Goal: Transaction & Acquisition: Purchase product/service

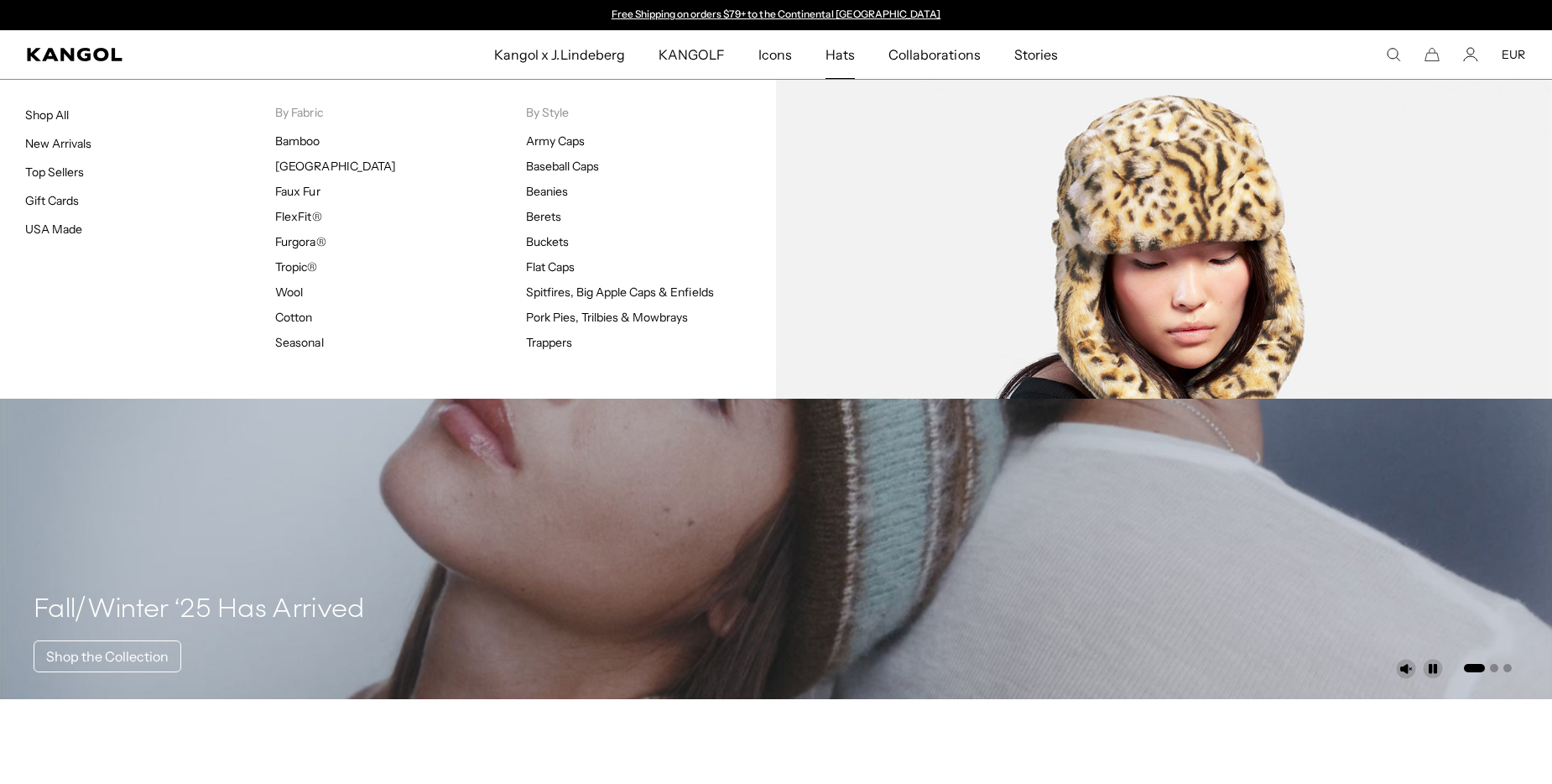
click at [833, 54] on span "Hats" at bounding box center [840, 54] width 29 height 49
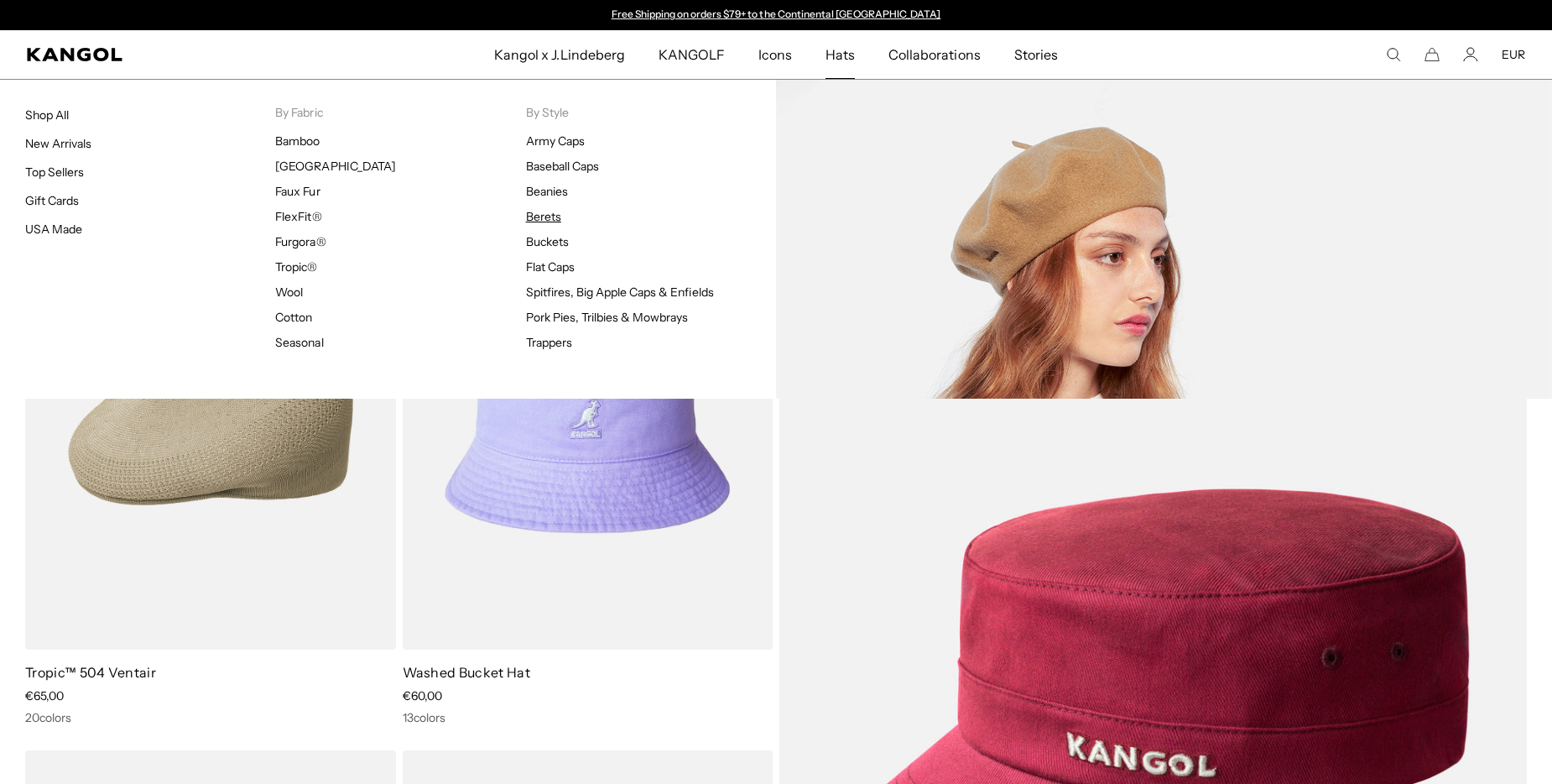
click at [548, 216] on link "Berets" at bounding box center [543, 216] width 35 height 15
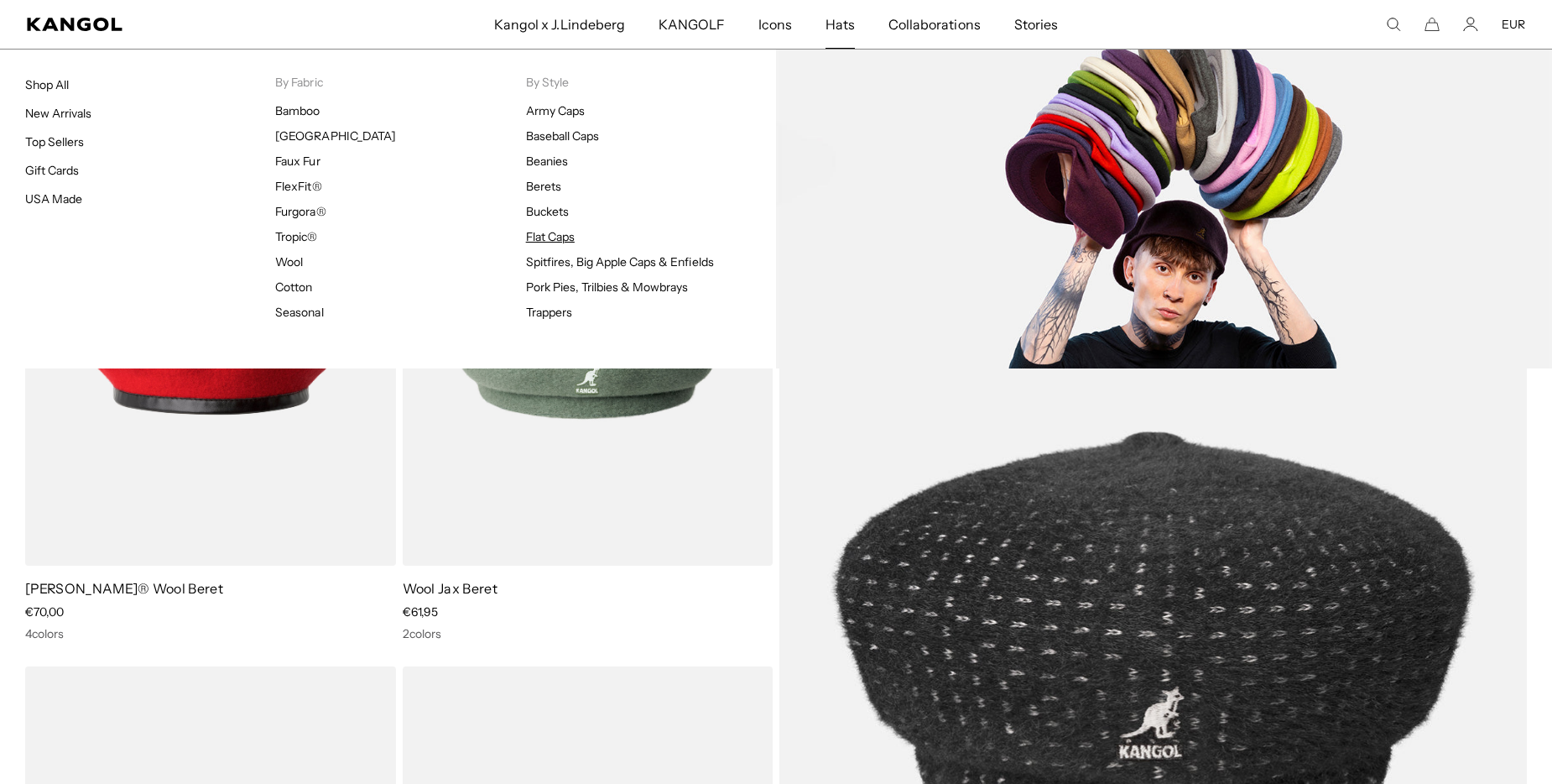
click at [546, 242] on link "Flat Caps" at bounding box center [550, 237] width 49 height 15
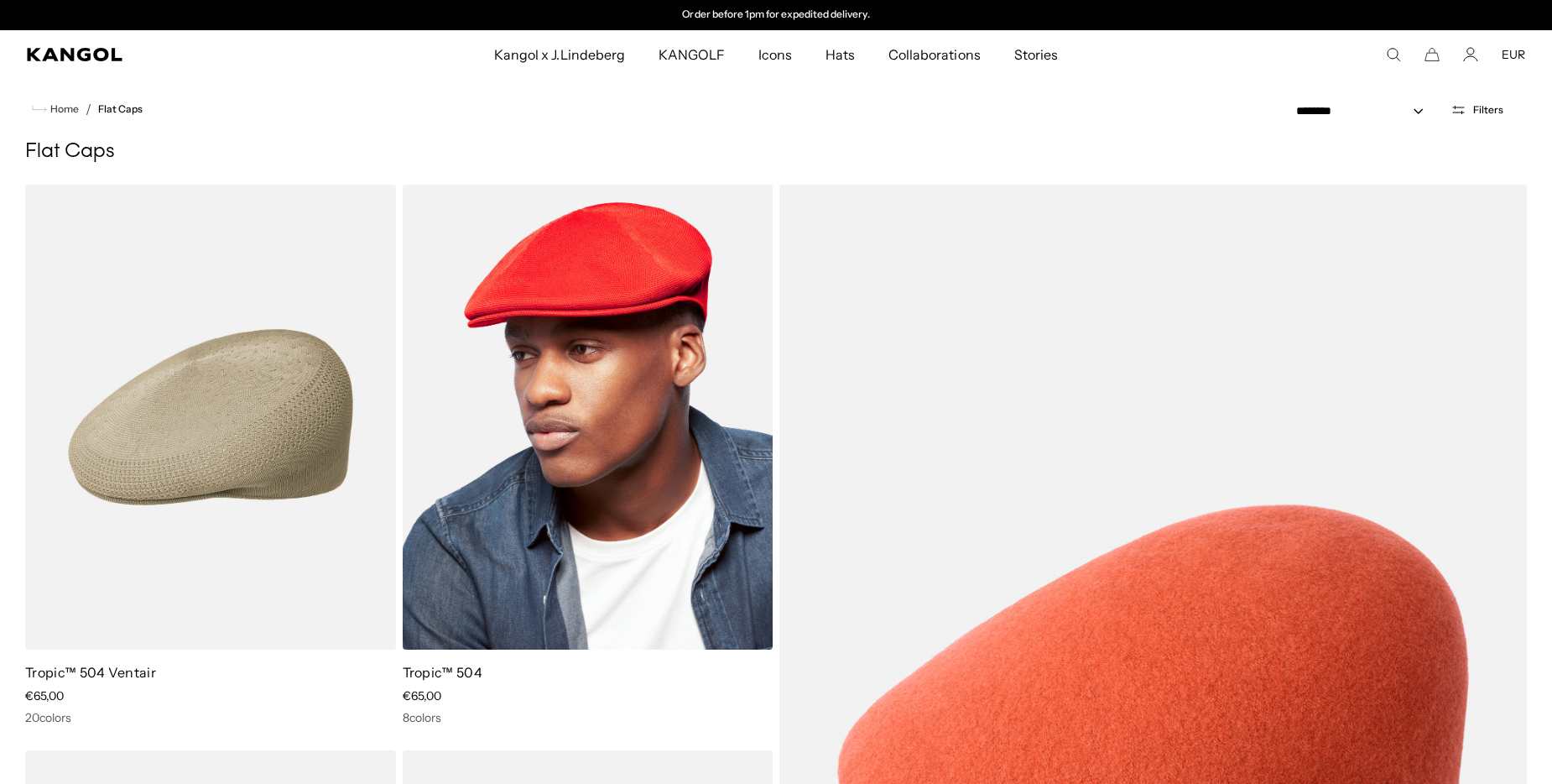
click at [613, 409] on img at bounding box center [588, 417] width 371 height 465
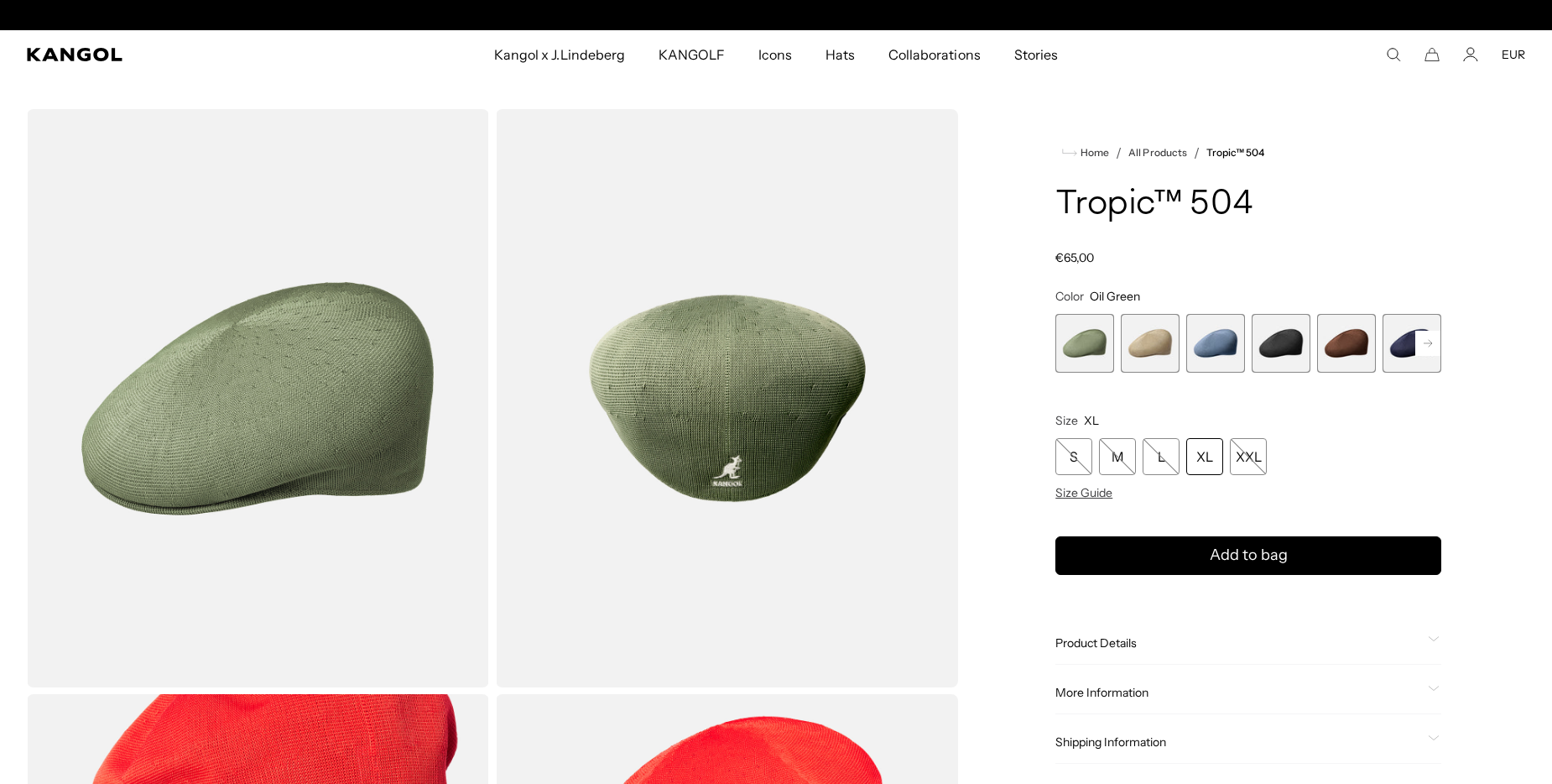
click at [1272, 340] on span "4 of 9" at bounding box center [1280, 343] width 59 height 59
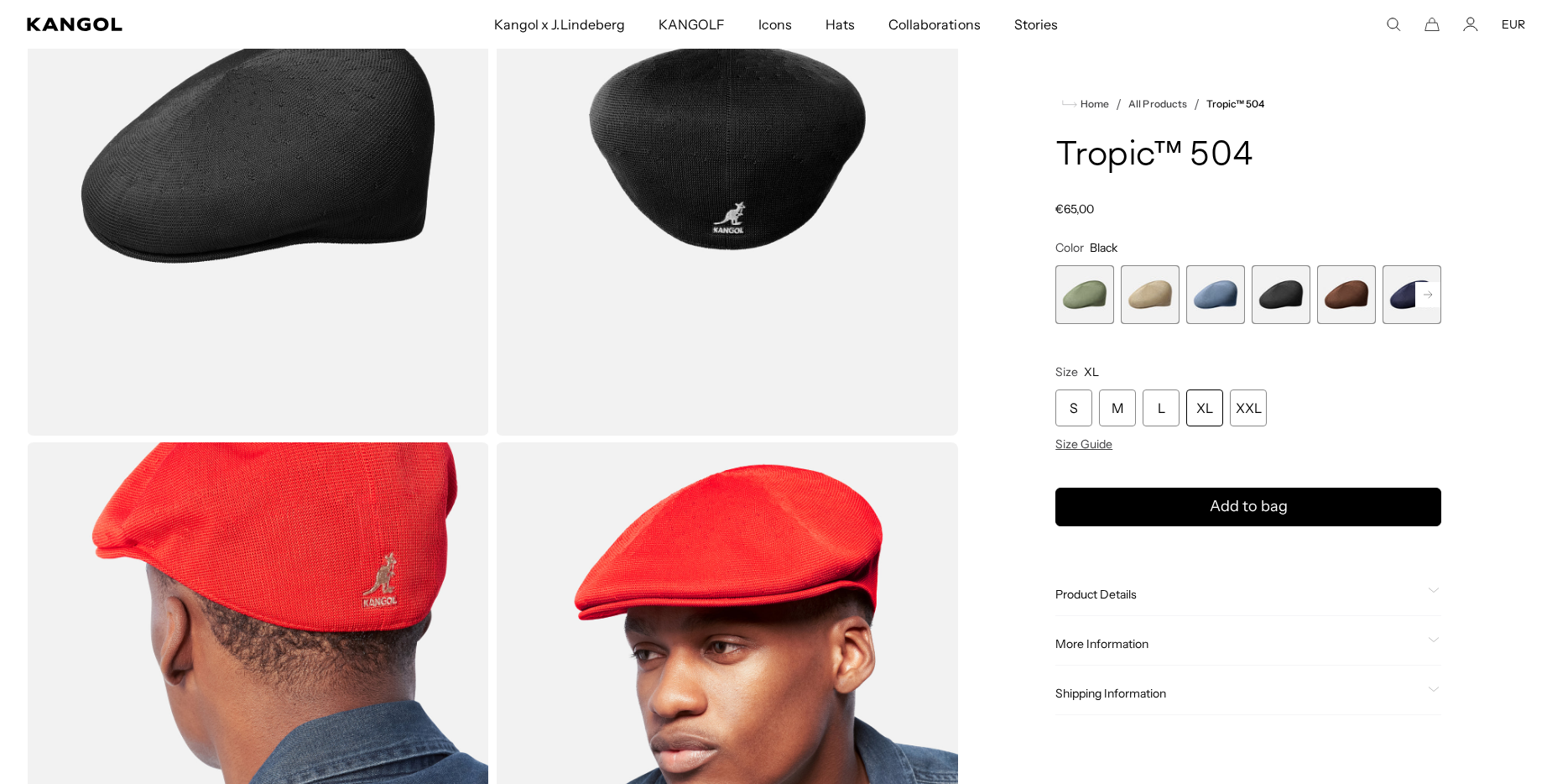
scroll to position [0, 346]
